Goal: Information Seeking & Learning: Learn about a topic

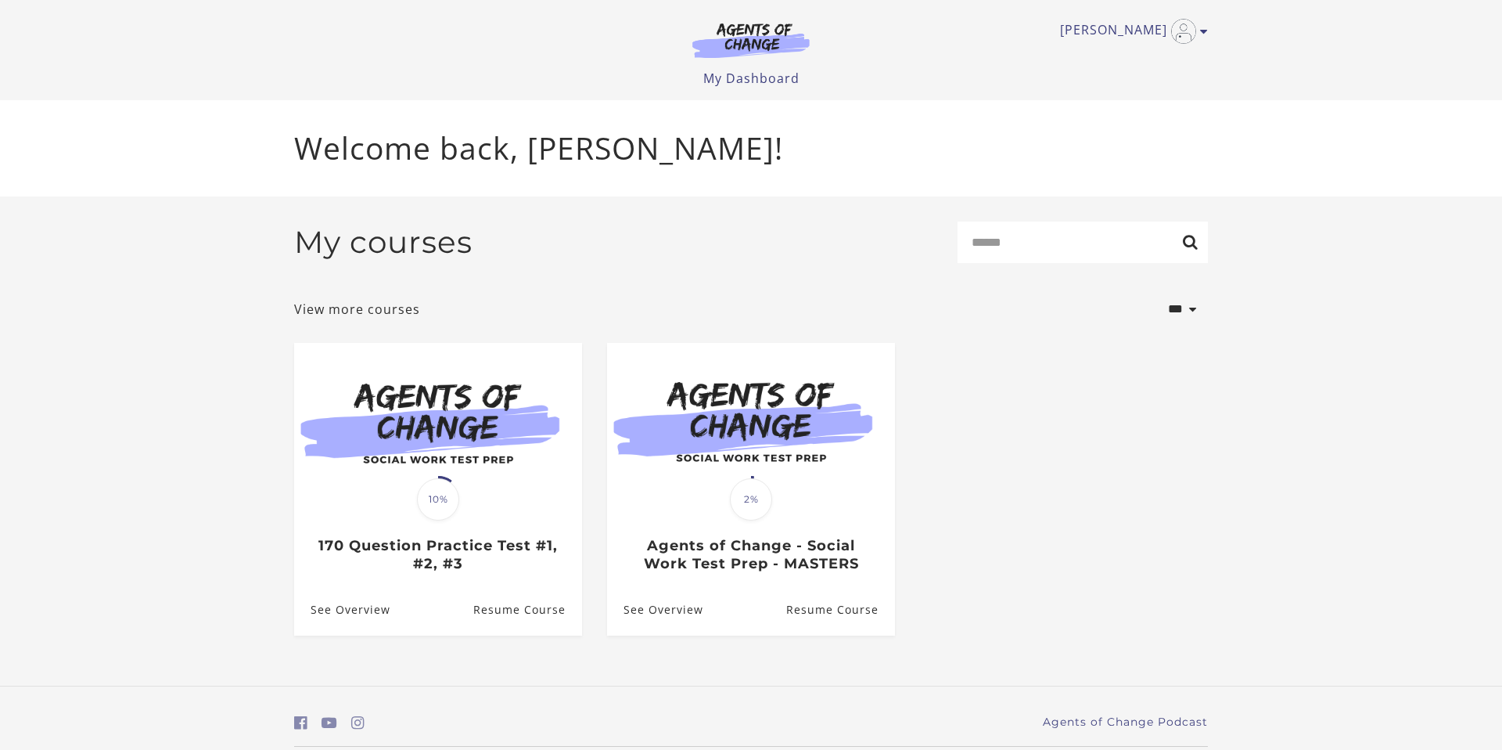
click at [752, 156] on p "Welcome back, J C!" at bounding box center [751, 148] width 914 height 46
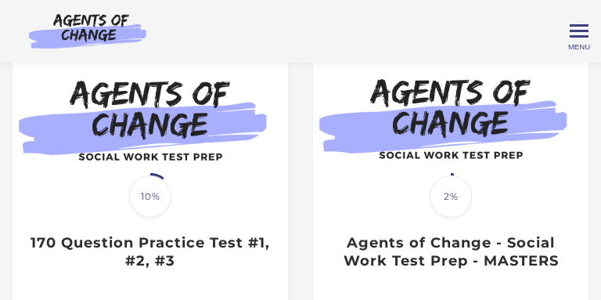
scroll to position [149, 0]
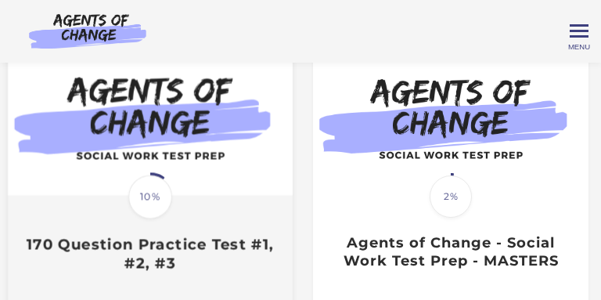
click at [228, 136] on img at bounding box center [150, 114] width 285 height 160
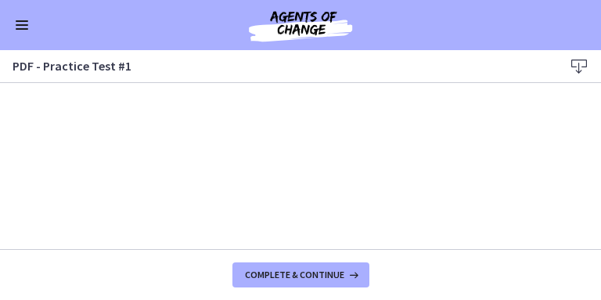
click at [254, 65] on h3 "PDF - Practice Test #1" at bounding box center [276, 65] width 526 height 19
click at [27, 5] on div "Go to Dashboard" at bounding box center [300, 25] width 601 height 50
click at [20, 20] on button "Enable menu" at bounding box center [22, 25] width 19 height 19
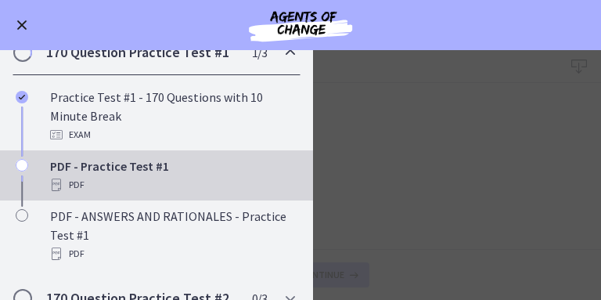
scroll to position [180, 0]
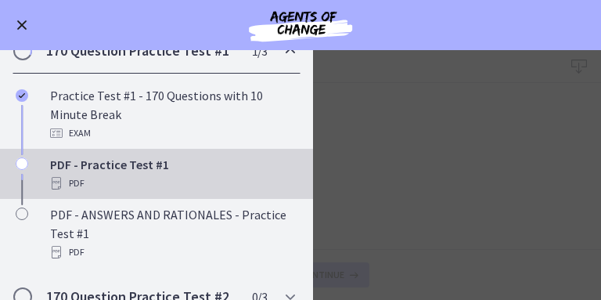
click at [137, 179] on div "PDF" at bounding box center [172, 183] width 244 height 19
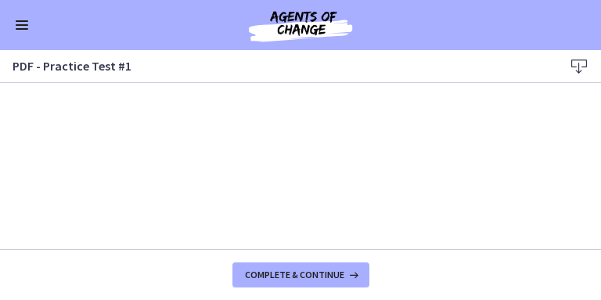
click at [23, 28] on span "Enable menu" at bounding box center [22, 29] width 13 height 2
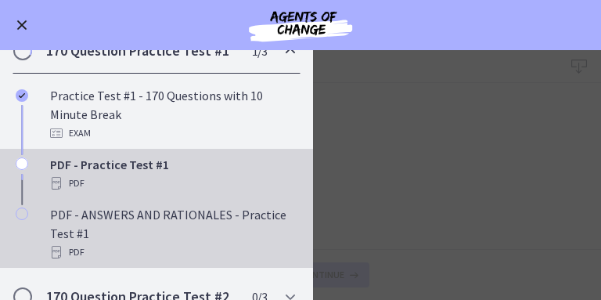
click at [65, 214] on div "PDF - ANSWERS AND RATIONALES - Practice Test #1 PDF" at bounding box center [172, 233] width 244 height 56
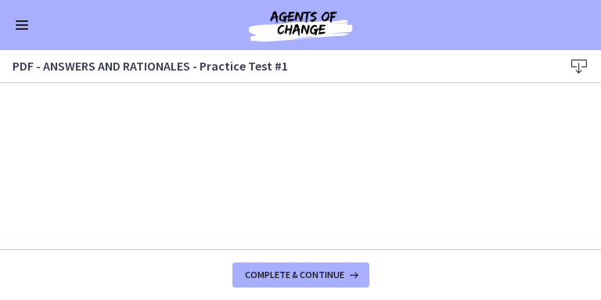
click at [29, 29] on button "Enable menu" at bounding box center [22, 25] width 19 height 19
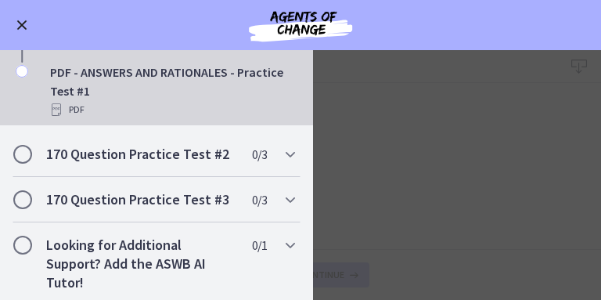
scroll to position [326, 0]
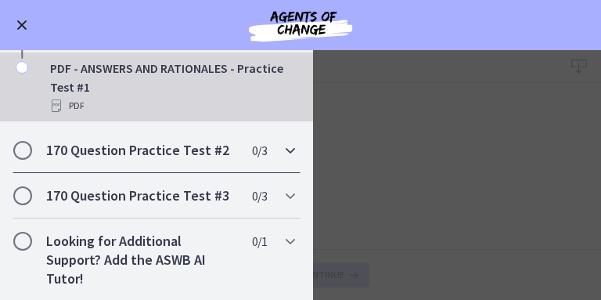
click at [269, 153] on div "170 Question Practice Test #2 0 / 3 Completed" at bounding box center [157, 150] width 288 height 45
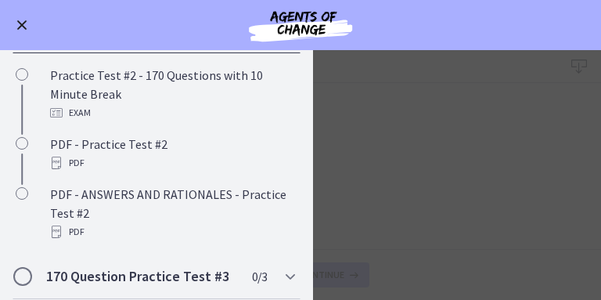
scroll to position [239, 0]
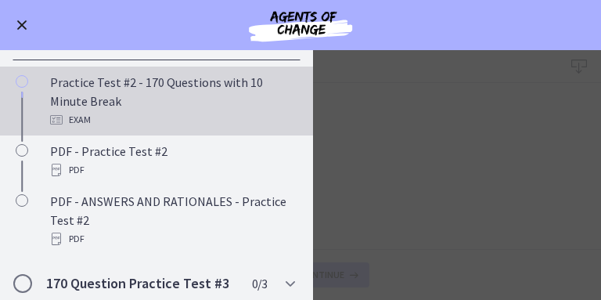
click at [214, 94] on div "Practice Test #2 - 170 Questions with 10 Minute Break Exam" at bounding box center [172, 101] width 244 height 56
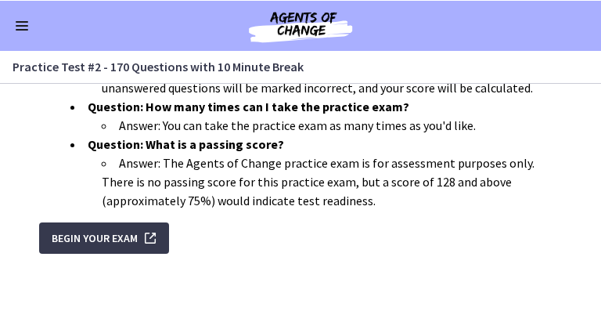
scroll to position [769, 0]
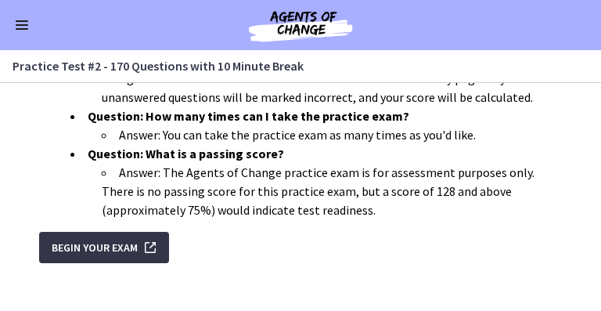
click at [150, 238] on icon "submit" at bounding box center [149, 247] width 22 height 19
